Goal: Navigation & Orientation: Find specific page/section

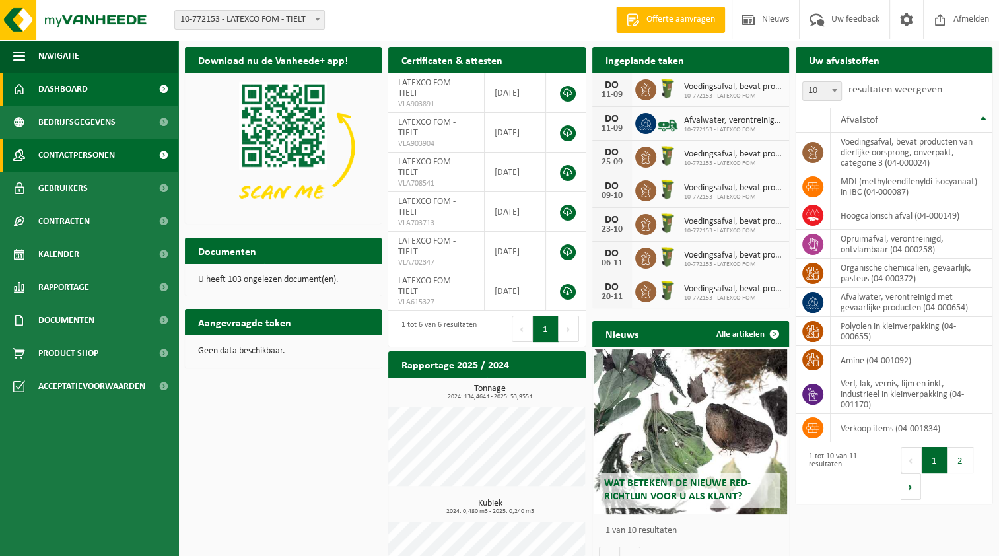
click at [175, 157] on span at bounding box center [164, 155] width 30 height 33
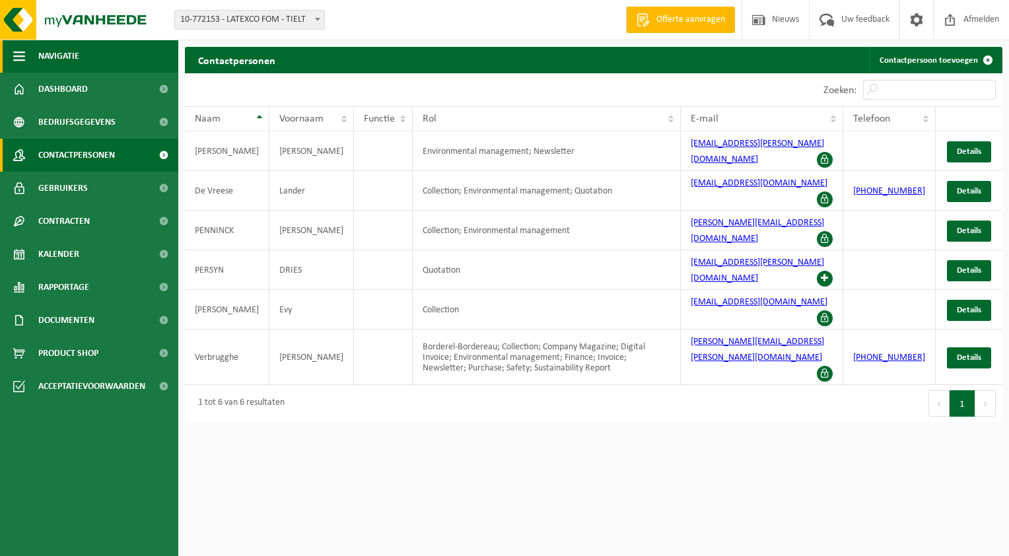
click at [116, 52] on button "Navigatie" at bounding box center [89, 56] width 178 height 33
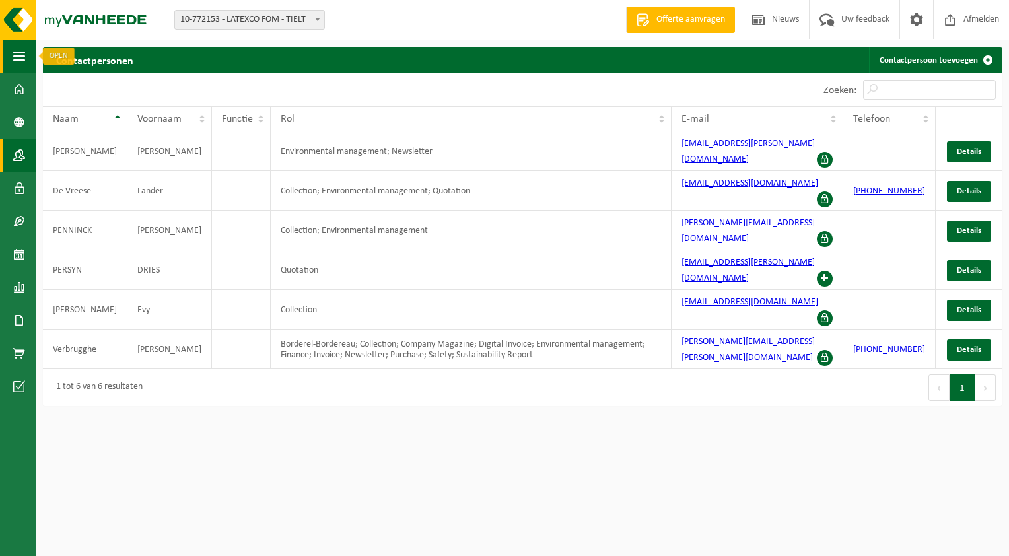
click at [23, 50] on span "button" at bounding box center [19, 56] width 12 height 33
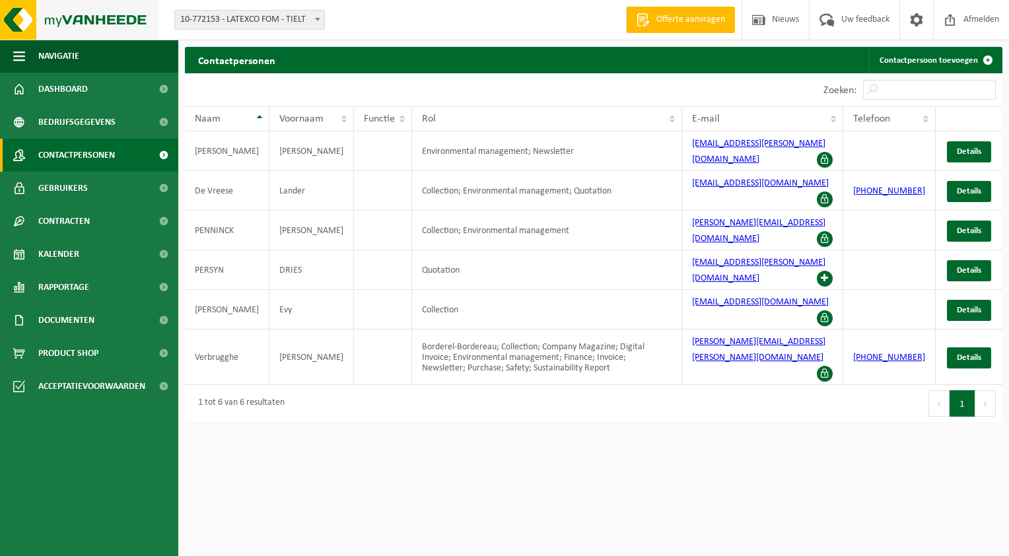
click at [77, 23] on img at bounding box center [79, 20] width 159 height 40
